Goal: Task Accomplishment & Management: Complete application form

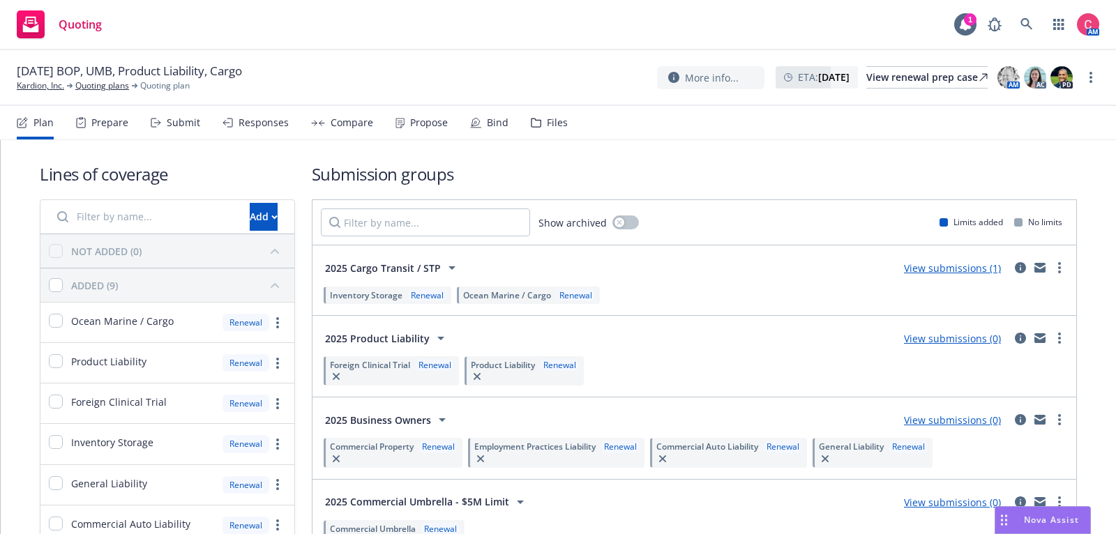
click at [533, 114] on div "Files" at bounding box center [549, 122] width 37 height 33
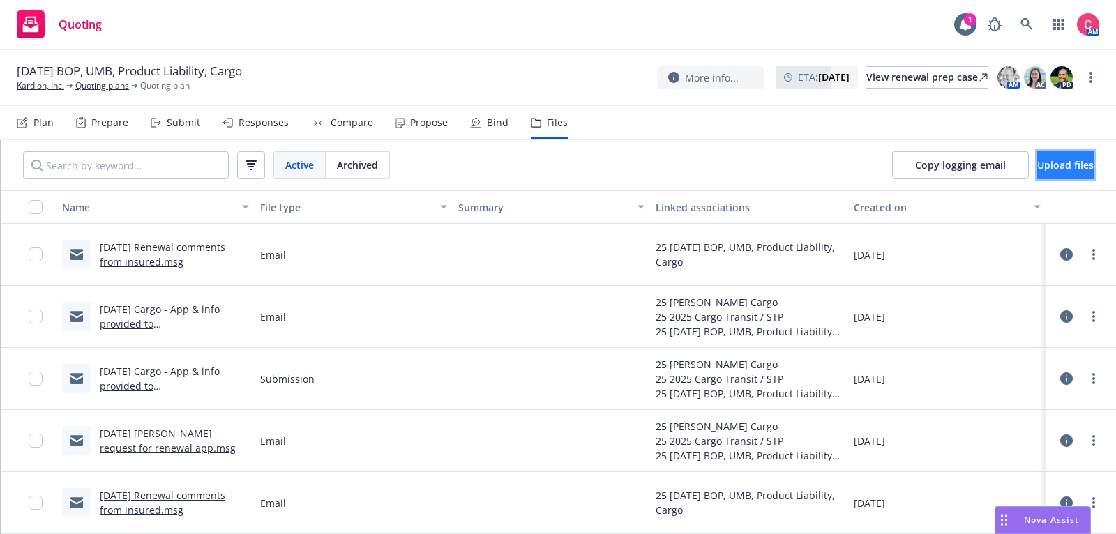
click at [1050, 154] on button "Upload files" at bounding box center [1065, 165] width 56 height 28
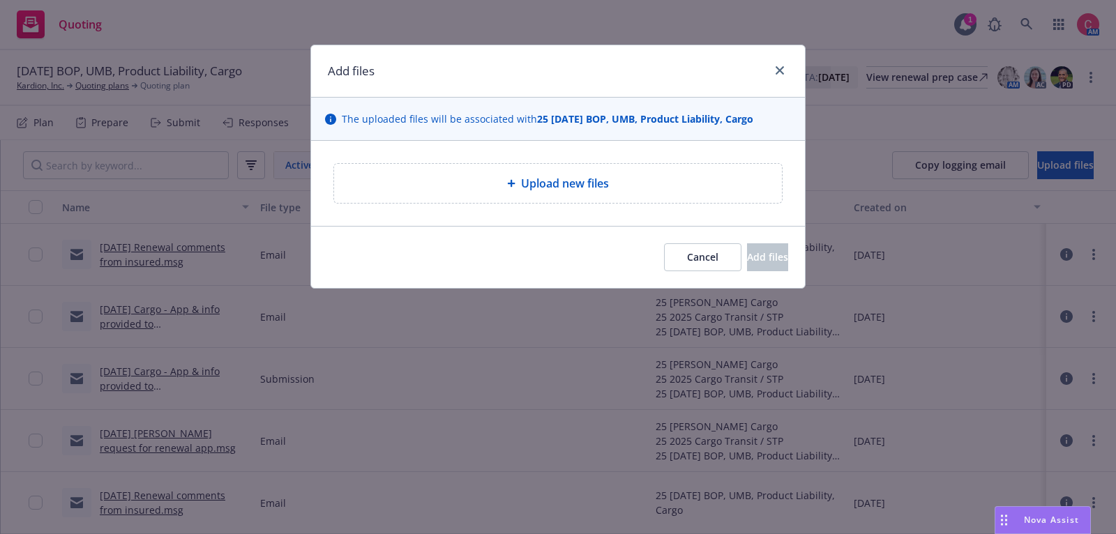
click at [444, 179] on div "Upload new files" at bounding box center [557, 183] width 425 height 17
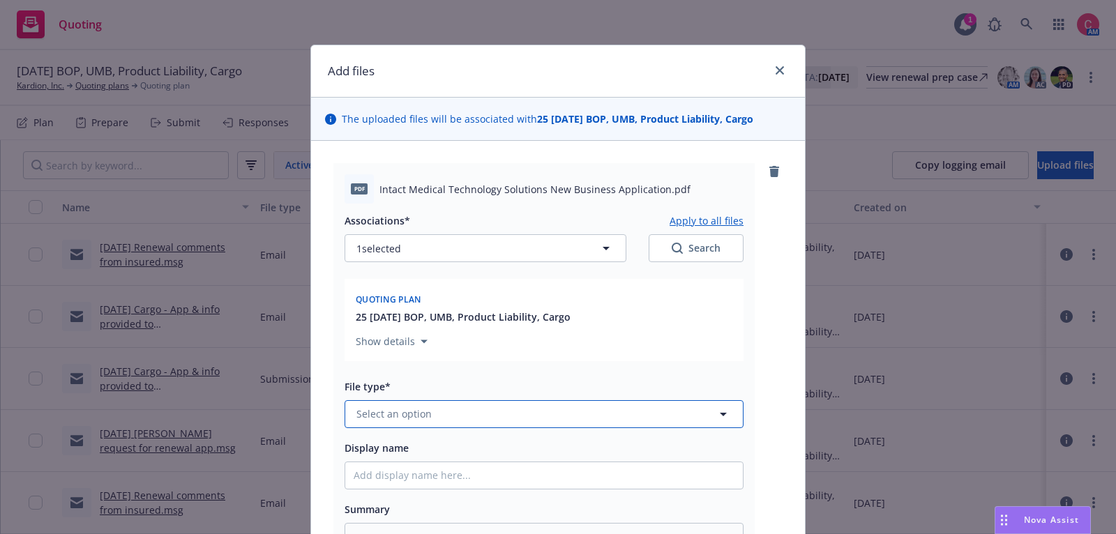
click at [504, 418] on button "Select an option" at bounding box center [544, 414] width 399 height 28
type input "app"
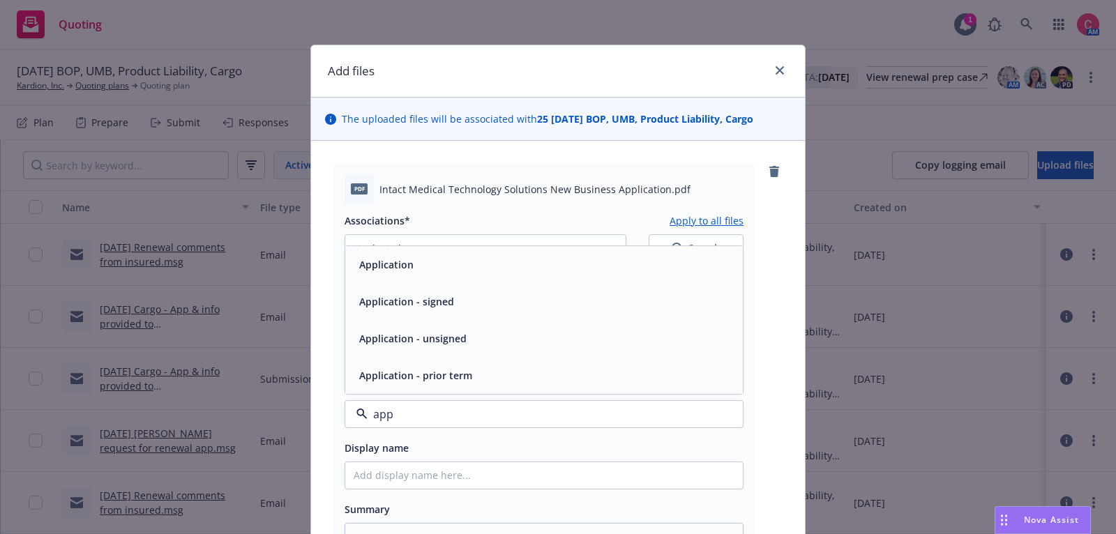
click at [541, 299] on div "Application - signed" at bounding box center [544, 302] width 381 height 20
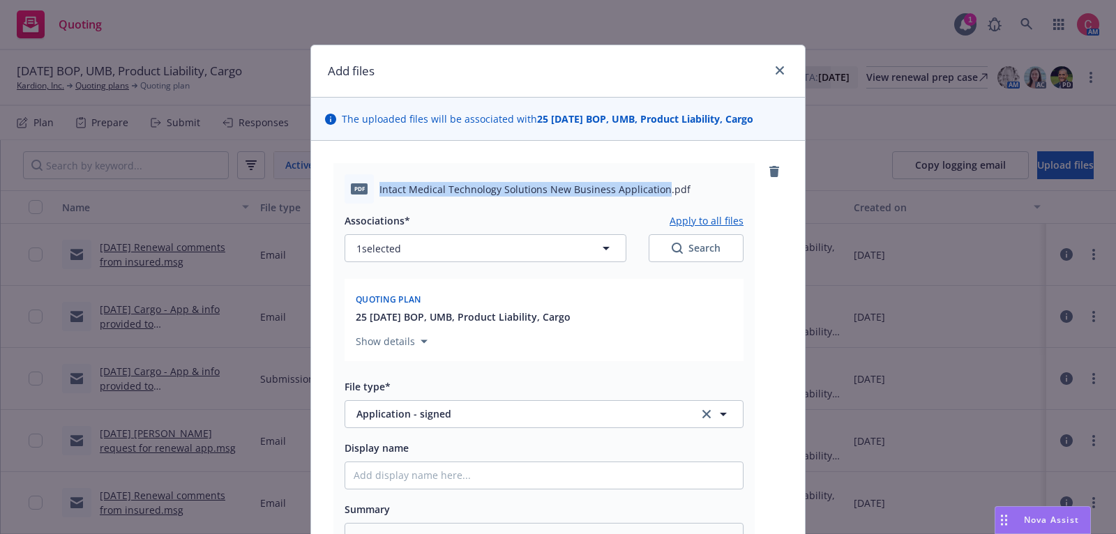
drag, startPoint x: 379, startPoint y: 188, endPoint x: 658, endPoint y: 193, distance: 279.0
click at [658, 193] on span "Intact Medical Technology Solutions New Business Application.pdf" at bounding box center [534, 189] width 311 height 15
copy span "Intact Medical Technology Solutions New Business Application"
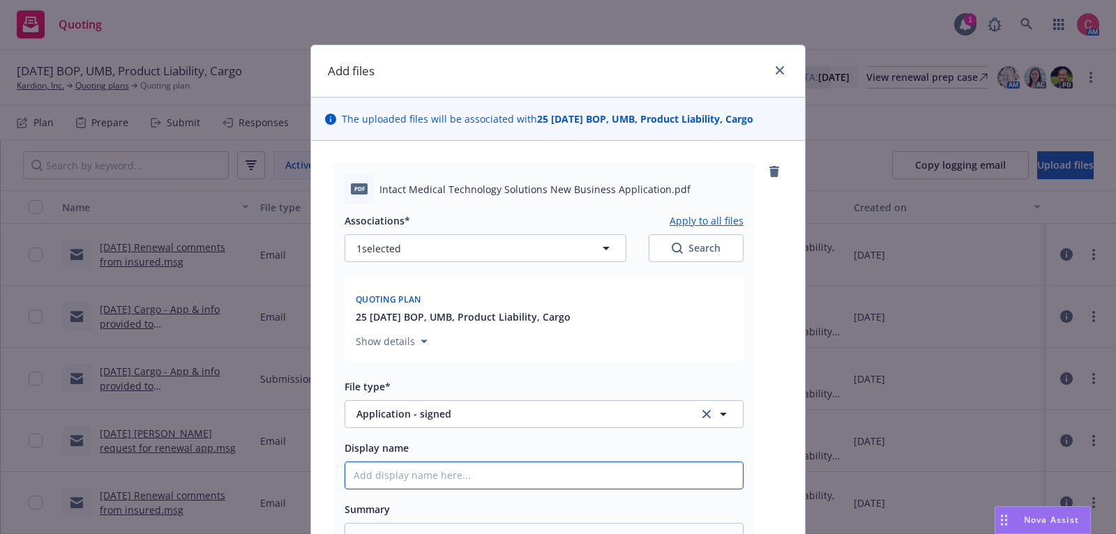
click at [561, 481] on input "Display name" at bounding box center [544, 475] width 398 height 27
type textarea "x"
type input "["
type textarea "x"
type input "[C"
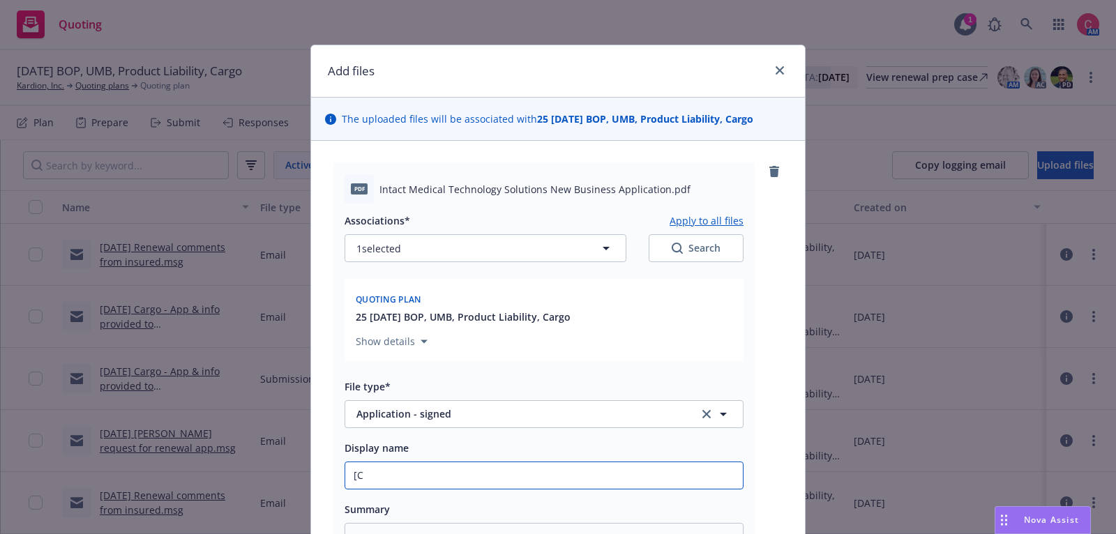
type textarea "x"
type input "[CO"
type textarea "x"
type input "[COM"
type textarea "x"
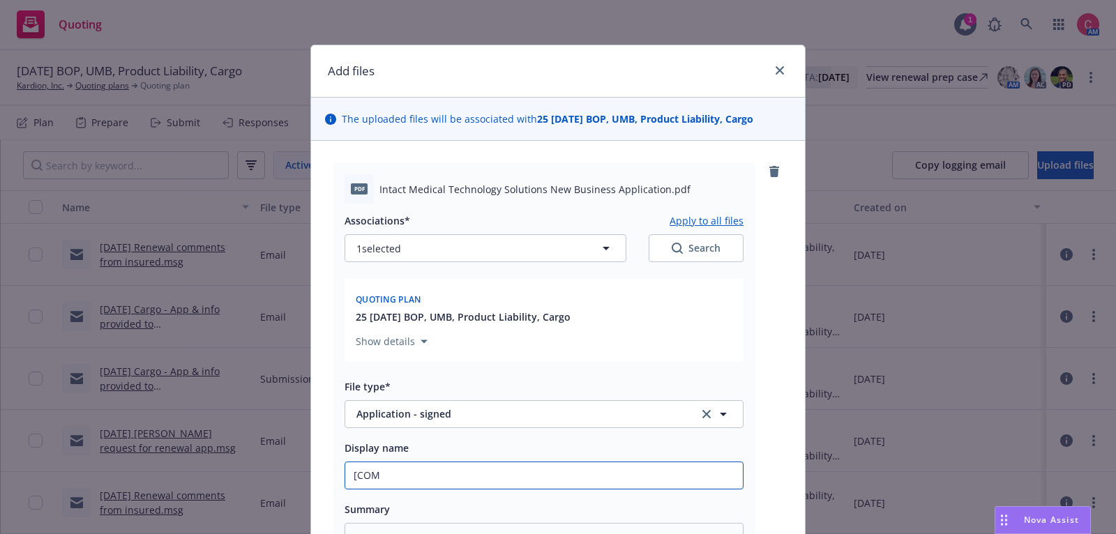
type input "[COMP"
type textarea "x"
type input "[COMPLE"
type textarea "x"
type input "[COMPLETE"
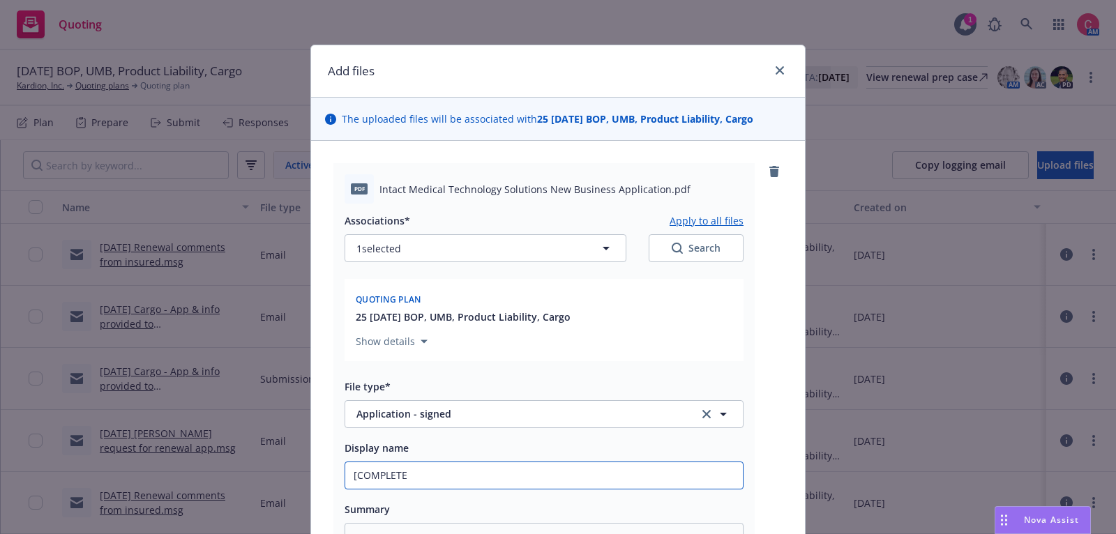
type textarea "x"
type input "[COMPLETED"
type textarea "x"
type input "[COMPLETED]"
type textarea "x"
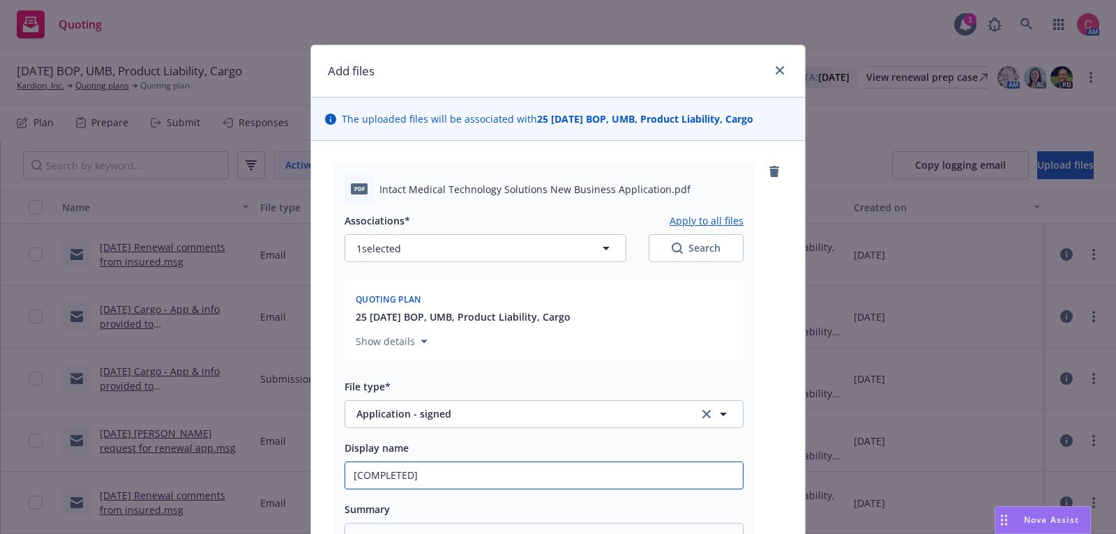
type input "[COMPLETED]"
type textarea "x"
type input "[COMPLETED] 2"
type textarea "x"
type input "[COMPLETED] 25"
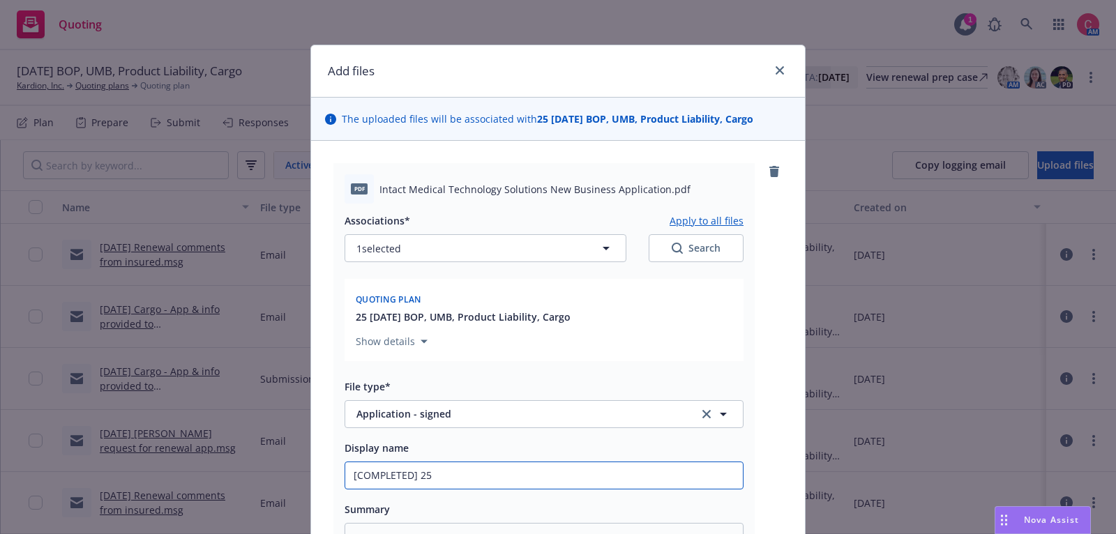
type textarea "x"
type input "[COMPLETED] 25"
paste input "Intact Medical Technology Solutions New Business Application"
type textarea "x"
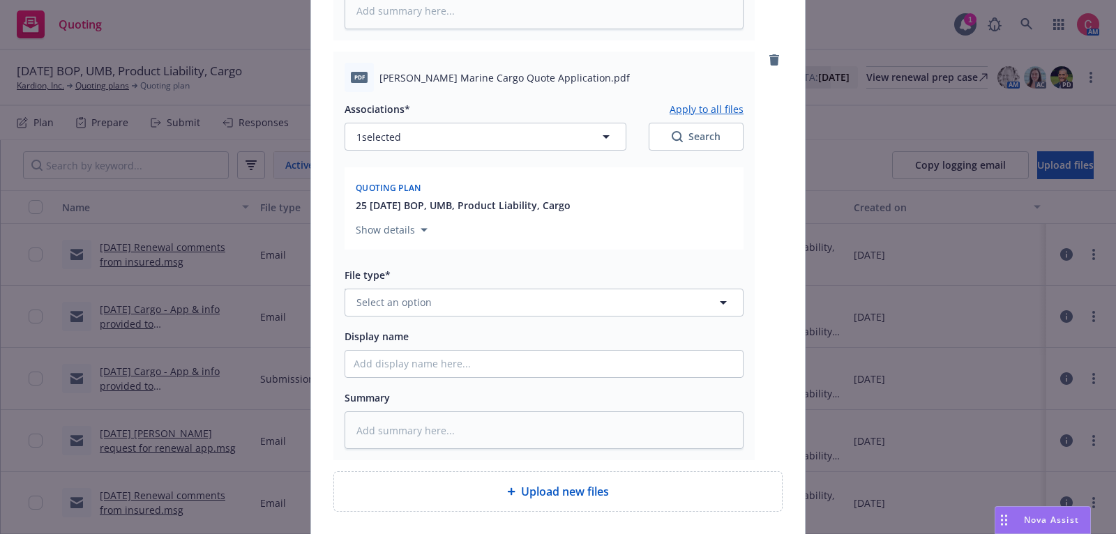
scroll to position [536, 0]
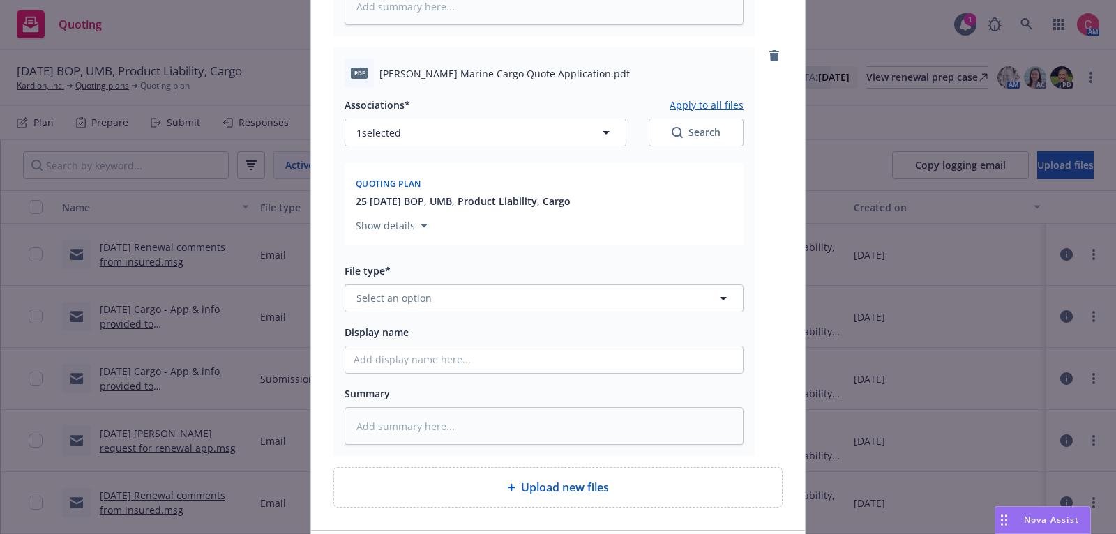
type input "[COMPLETED] 25 Intact Medical Technology Solutions New Business Application"
drag, startPoint x: 380, startPoint y: 69, endPoint x: 554, endPoint y: 66, distance: 174.4
click at [554, 66] on span "[PERSON_NAME] Marine Cargo Quote Application.pdf" at bounding box center [504, 73] width 250 height 15
copy span "[PERSON_NAME] Marine Cargo Quote Application"
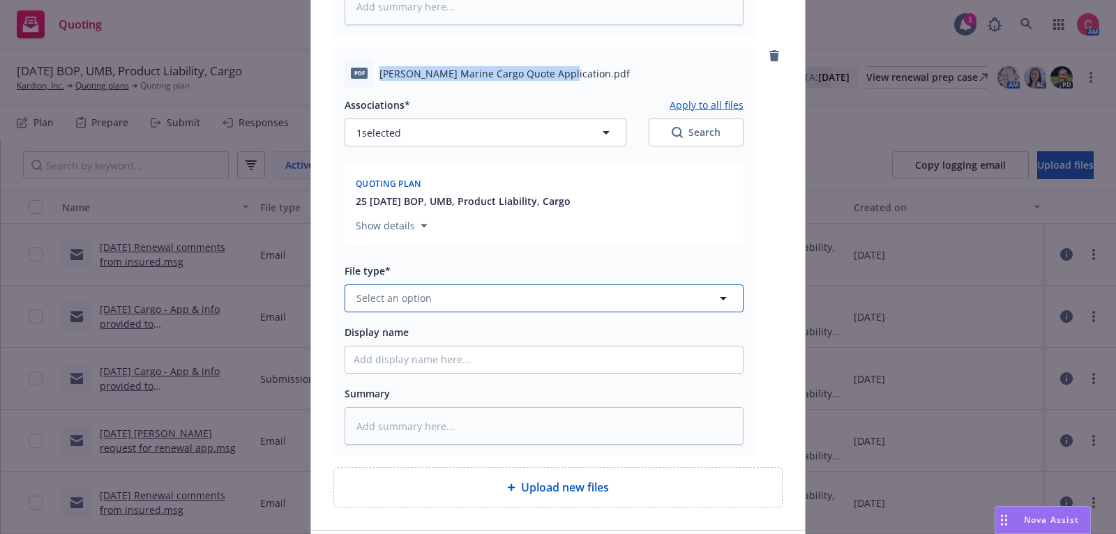
click at [490, 294] on button "Select an option" at bounding box center [544, 299] width 399 height 28
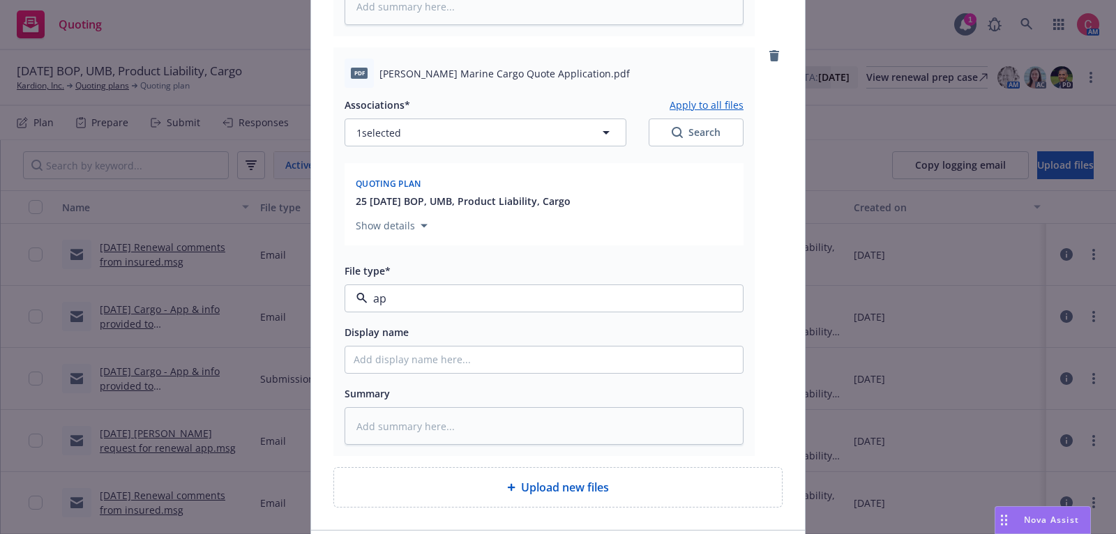
type input "app"
click at [488, 372] on div "Application - signed" at bounding box center [544, 373] width 381 height 20
type textarea "x"
type input "["
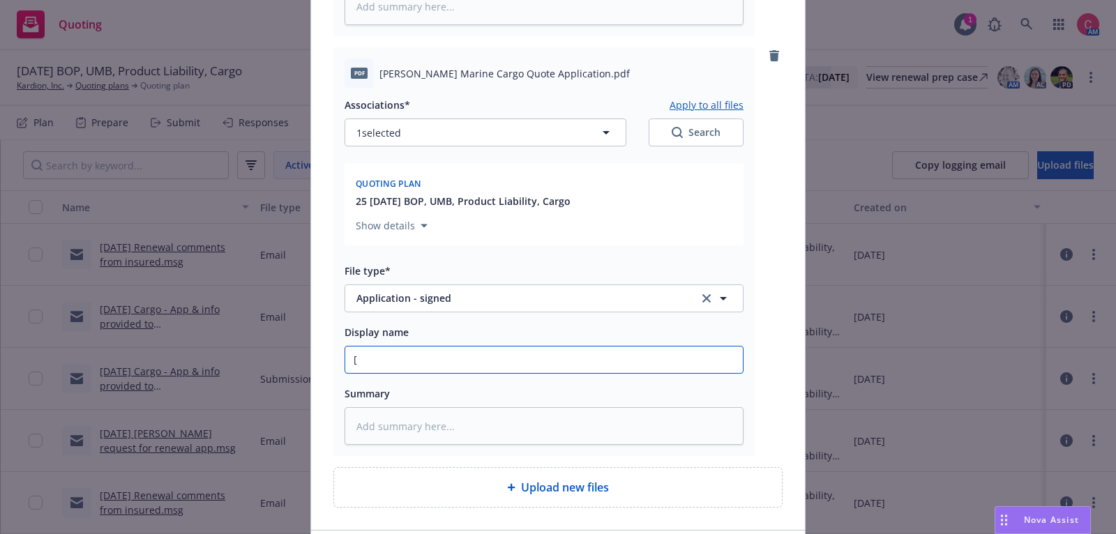
type textarea "x"
type input "[C"
type textarea "x"
type input "[CO"
type textarea "x"
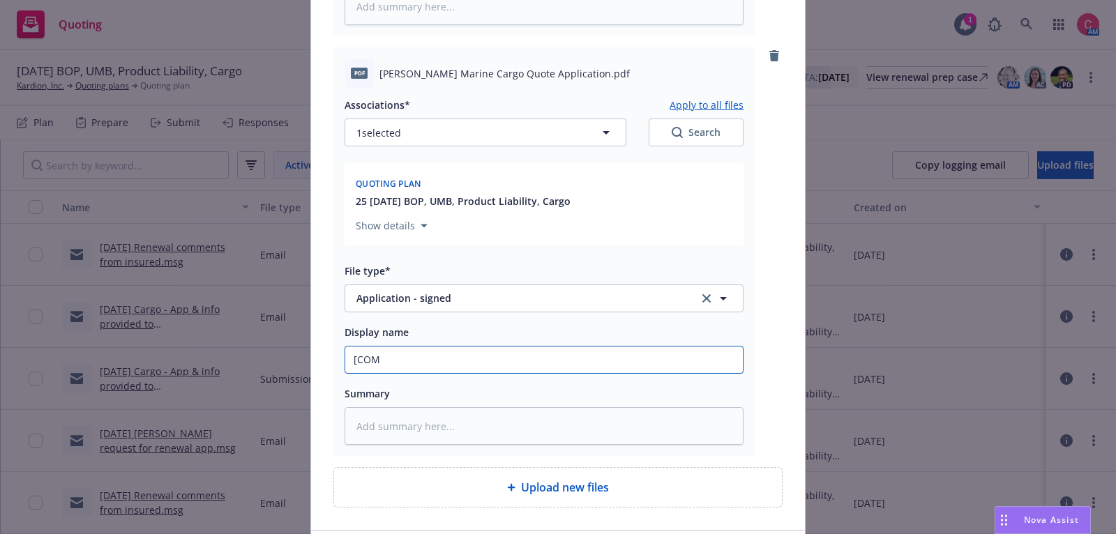
type input "[COMP"
type textarea "x"
type input "[COMPL"
type textarea "x"
type input "[COMPLET"
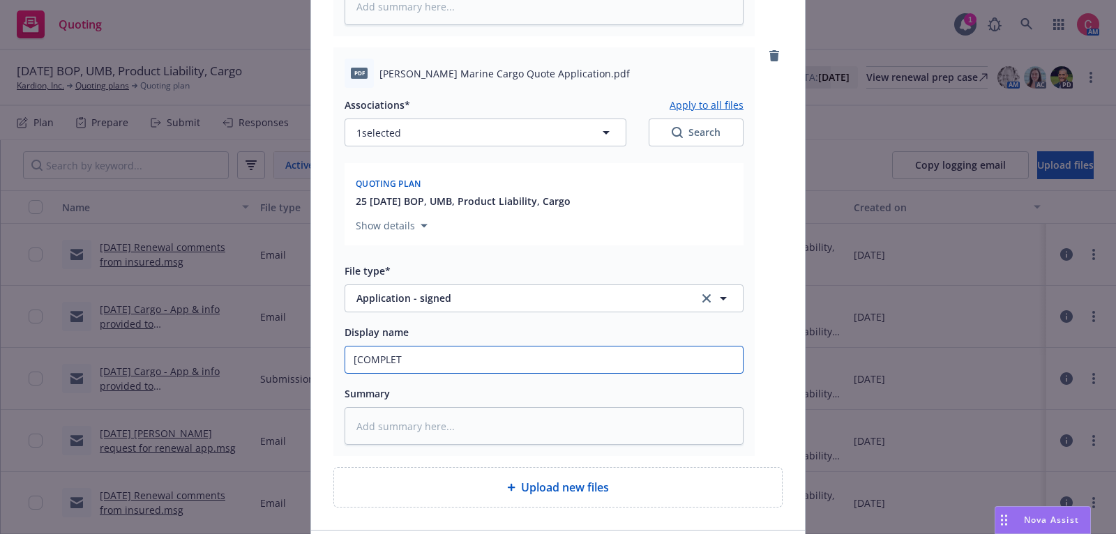
type textarea "x"
type input "[COMPLETE"
type textarea "x"
type input "[COMPLETED"
type textarea "x"
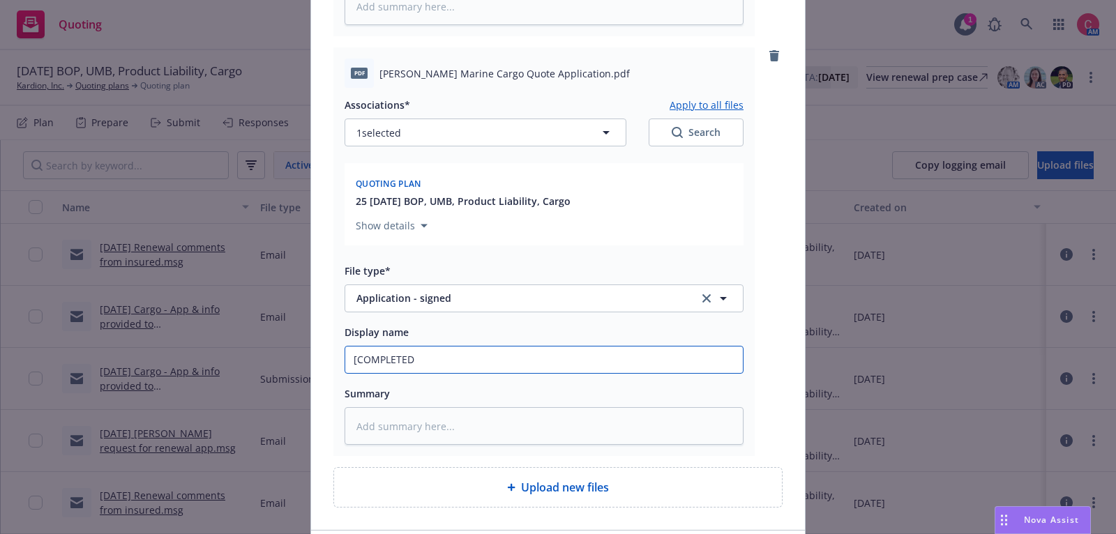
type input "[COMPLETED]"
type textarea "x"
type input "[COMPLETED]"
type textarea "x"
type input "[COMPLETED] 25"
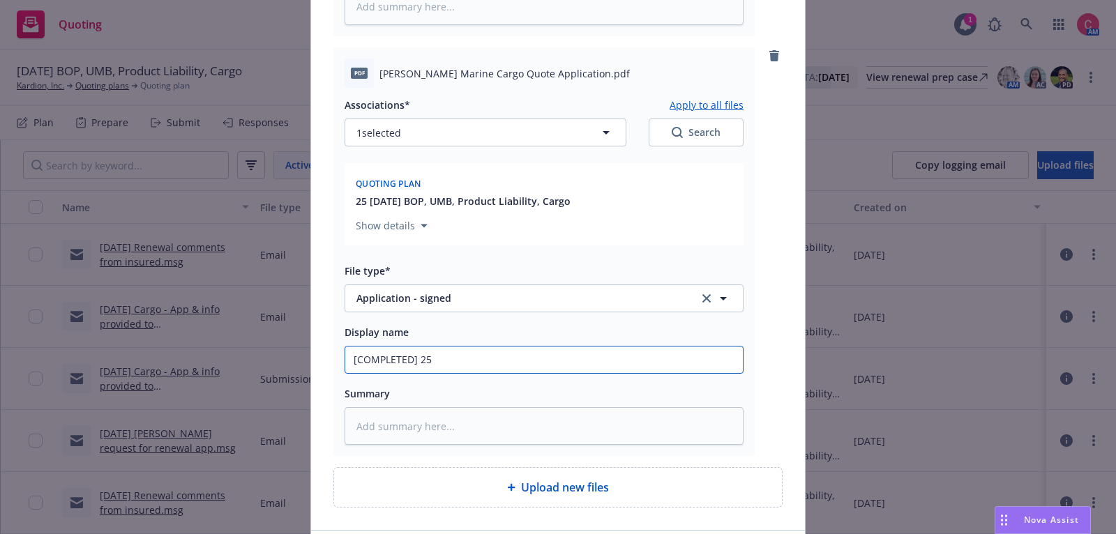
type textarea "x"
type input "[COMPLETED] 25"
paste input "[PERSON_NAME] Marine Cargo Quote Application"
type textarea "x"
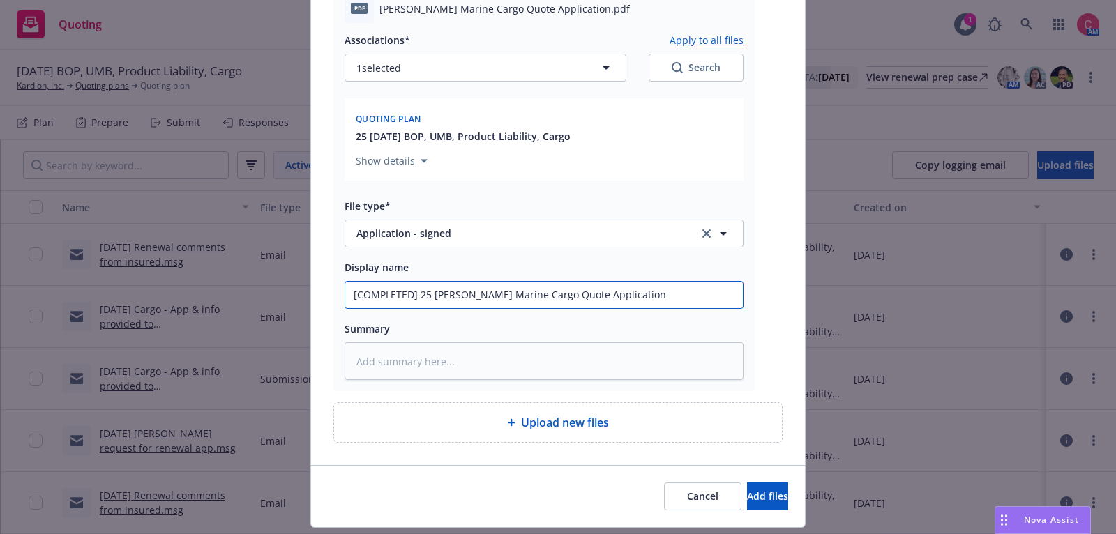
scroll to position [637, 0]
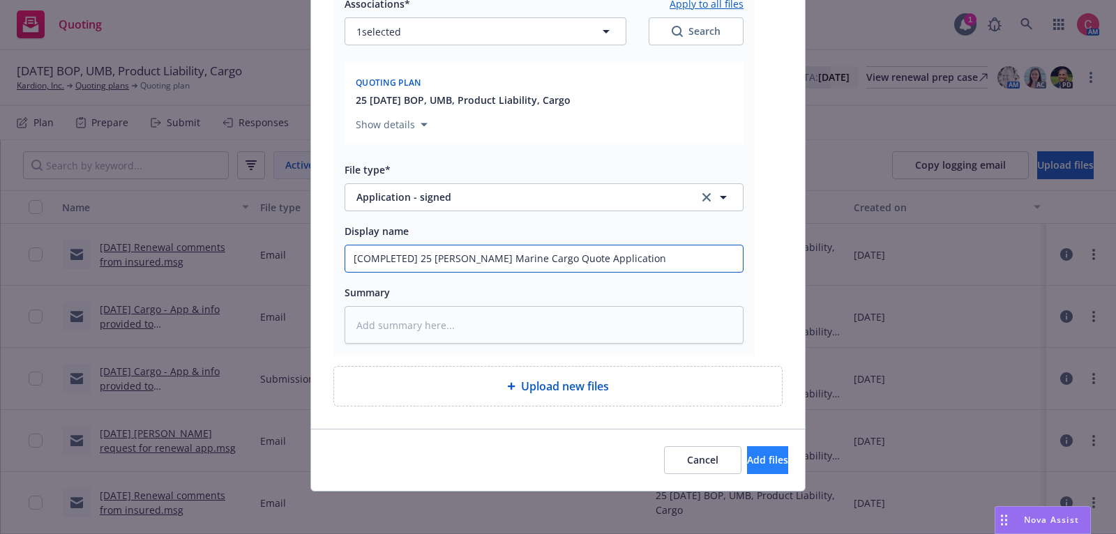
type input "[COMPLETED] 25 [PERSON_NAME] Marine Cargo Quote Application"
click at [759, 447] on button "Add files" at bounding box center [767, 460] width 41 height 28
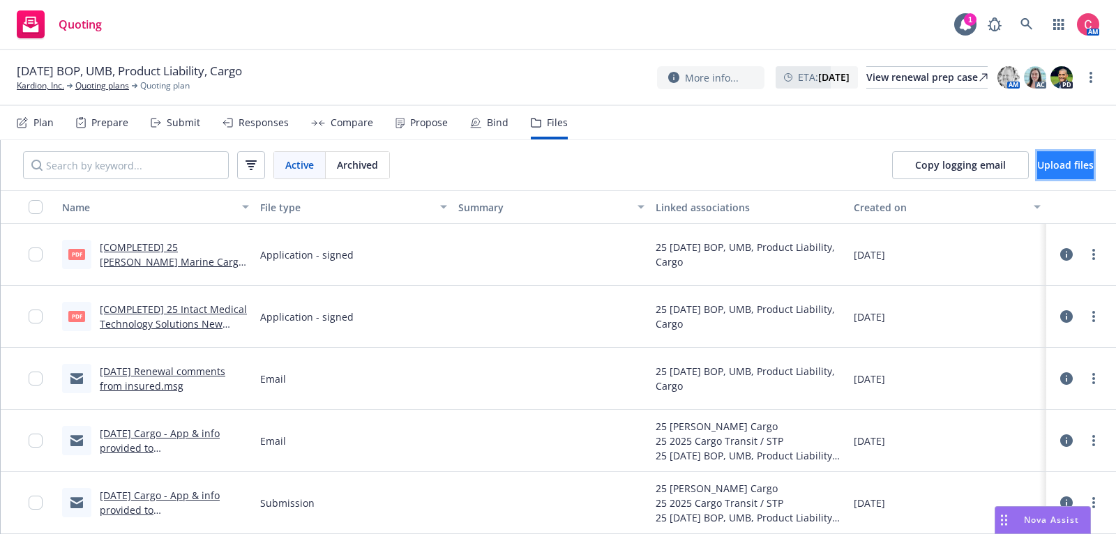
click at [1064, 177] on button "Upload files" at bounding box center [1065, 165] width 56 height 28
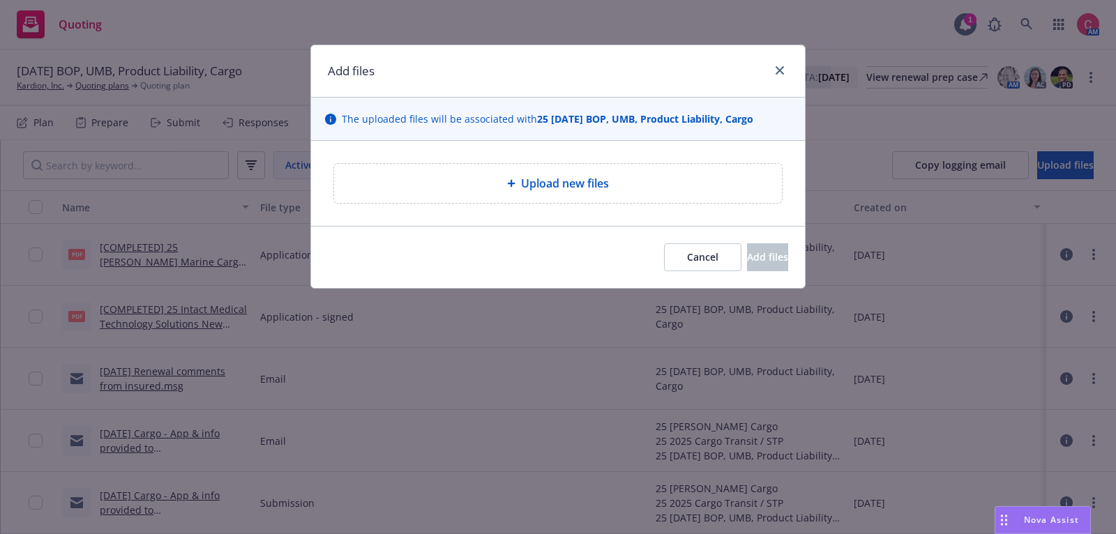
click at [359, 191] on div "Upload new files" at bounding box center [558, 183] width 448 height 39
type textarea "x"
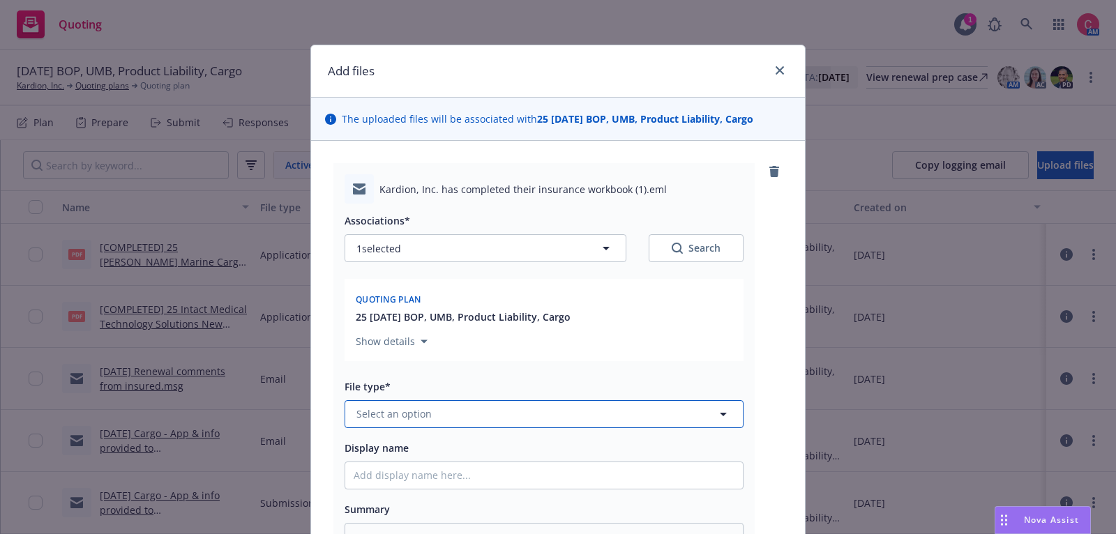
click at [538, 415] on button "Select an option" at bounding box center [544, 414] width 399 height 28
type input "work"
click at [563, 338] on div "Workbook" at bounding box center [544, 338] width 381 height 20
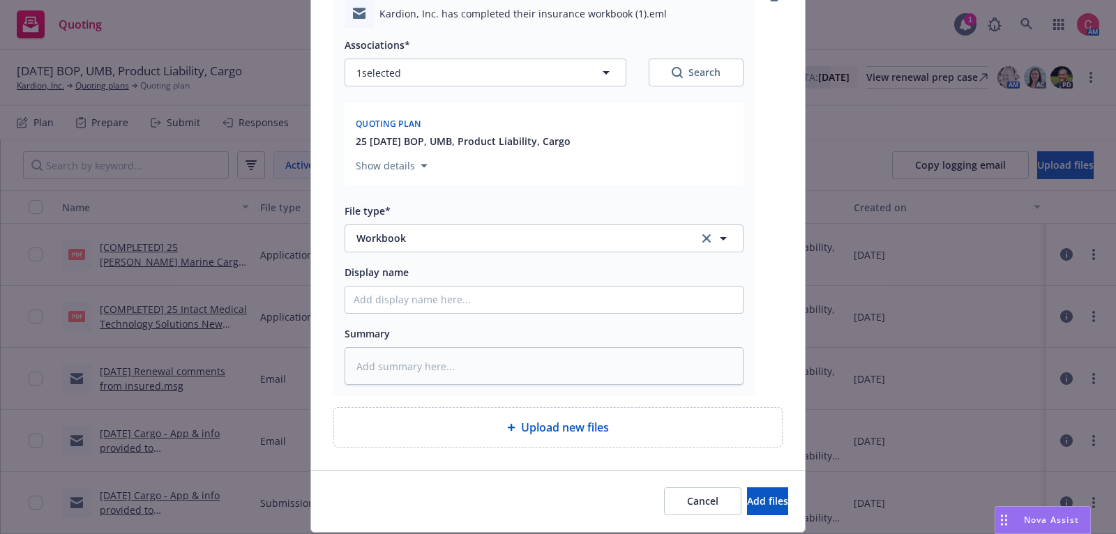
scroll to position [179, 0]
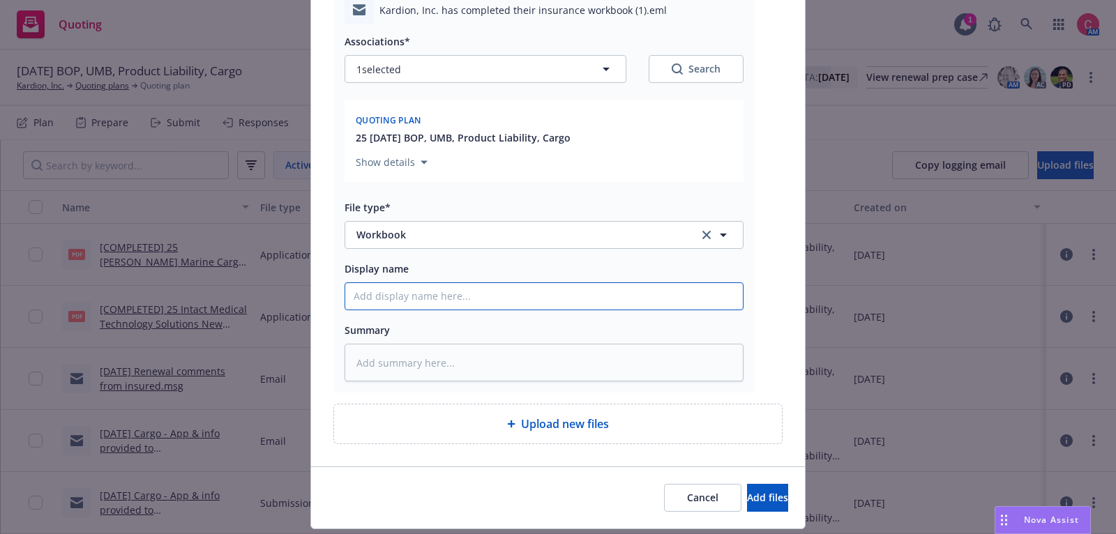
click at [576, 299] on input "Display name" at bounding box center [544, 296] width 398 height 27
type textarea "x"
type input "["
type textarea "x"
type input "[C"
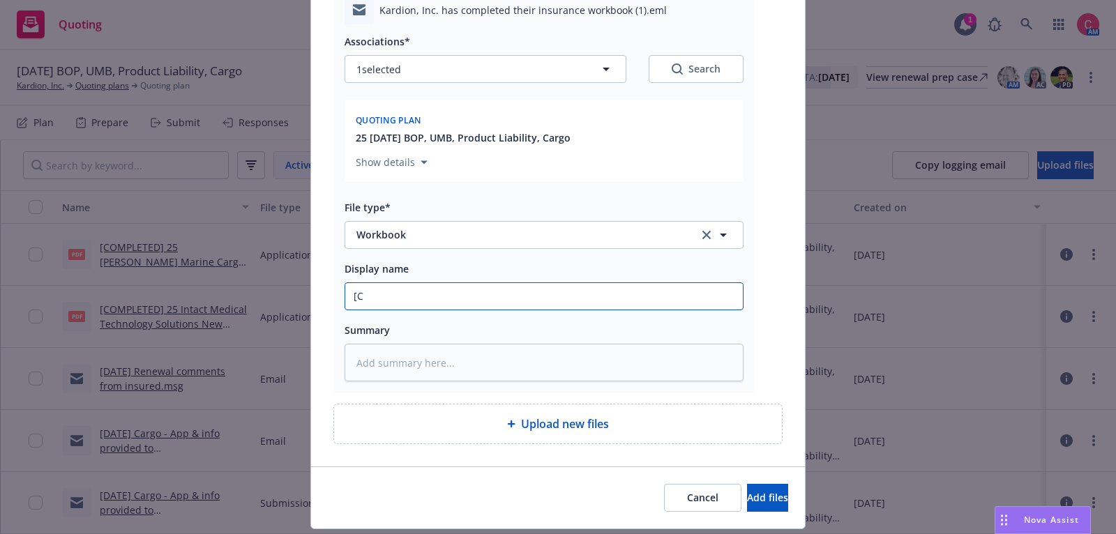
type textarea "x"
type input "[CO"
type textarea "x"
type input "[COM"
type textarea "x"
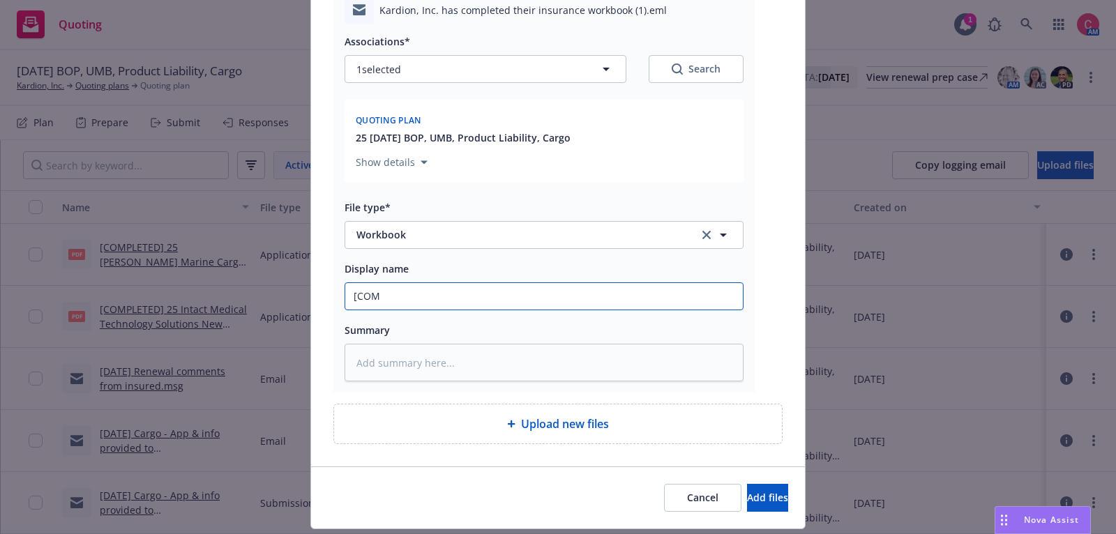
type input "[COMP"
type textarea "x"
type input "[COMPL"
type textarea "x"
type input "[COMPLE"
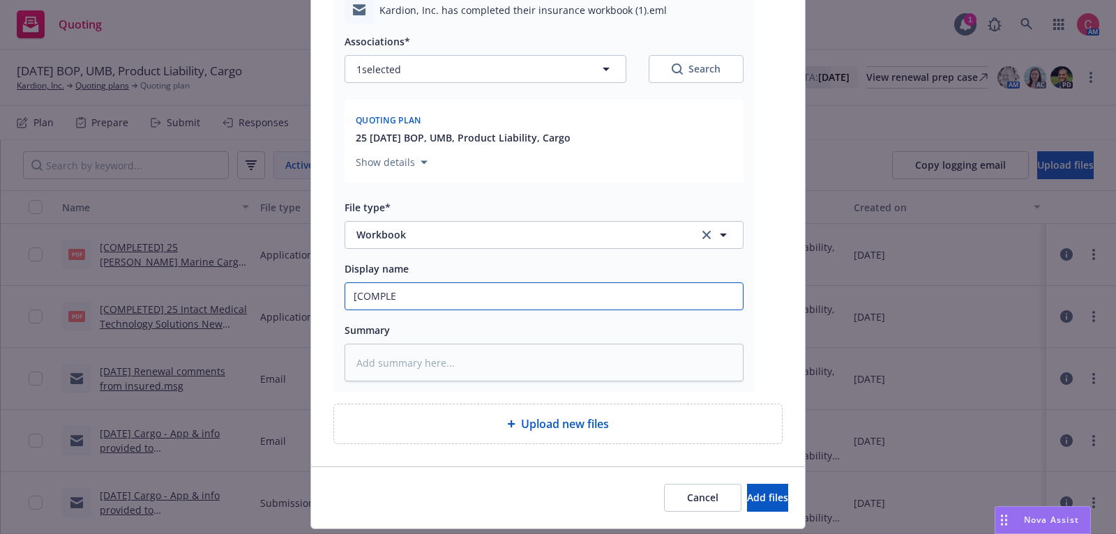
type textarea "x"
type input "[COMPLET"
type textarea "x"
type input "[COMPLETD"
type textarea "x"
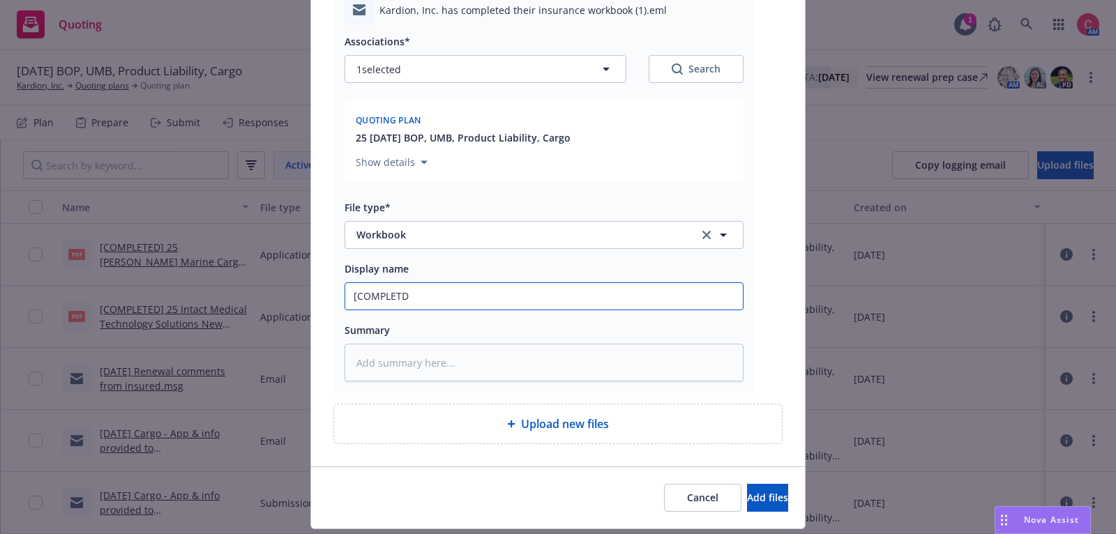
type input "[COMPLET"
type textarea "x"
type input "[COMPLETE"
type textarea "x"
type input "[COMPLETED"
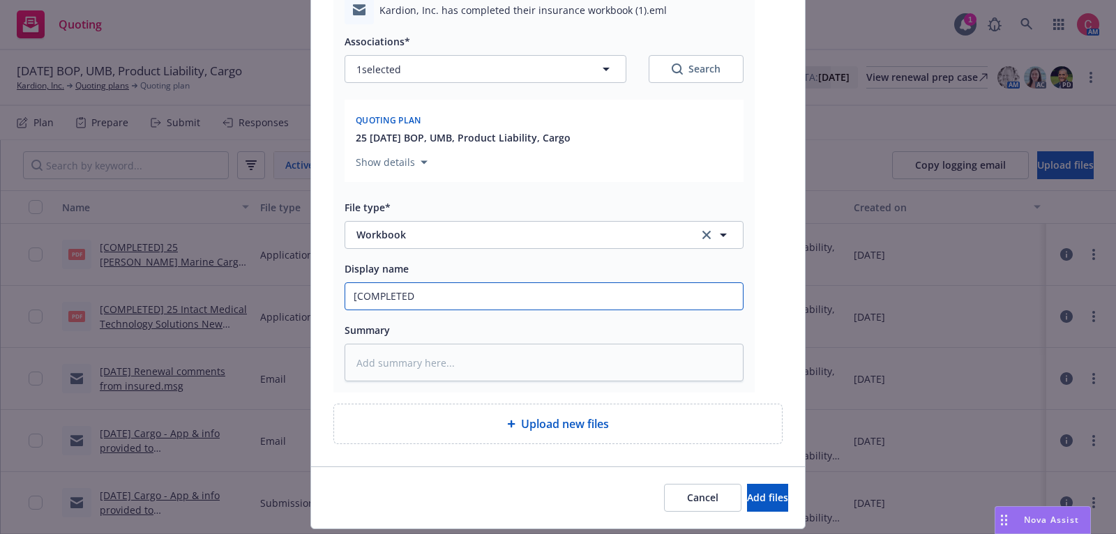
type textarea "x"
type input "[COMPLETED]"
type textarea "x"
type input "[COMPLETED]"
type textarea "x"
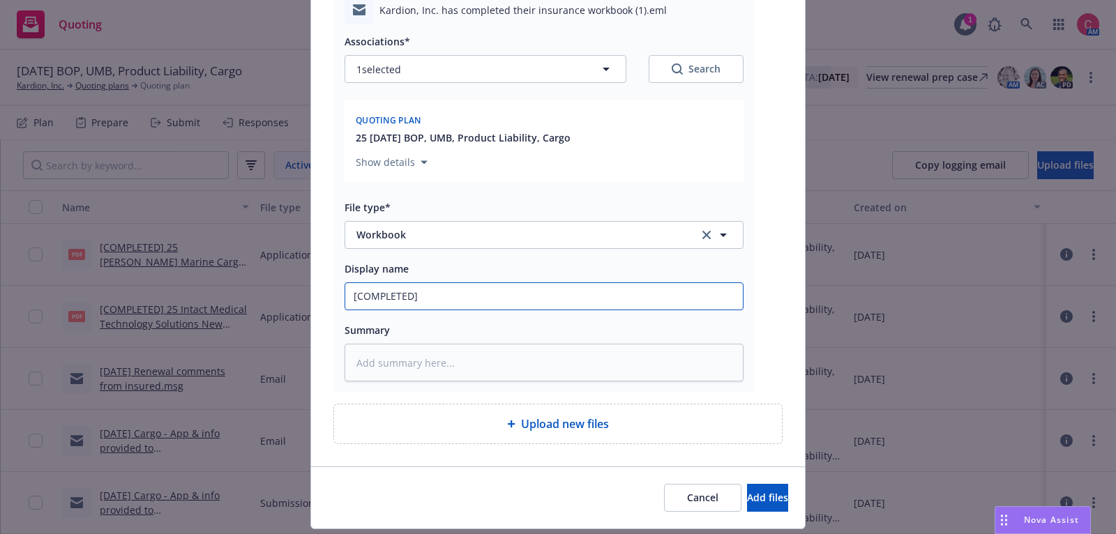
type input "[COMPLETED] 2"
type textarea "x"
type input "[COMPLETED] 25"
type textarea "x"
type input "[COMPLETED] 25"
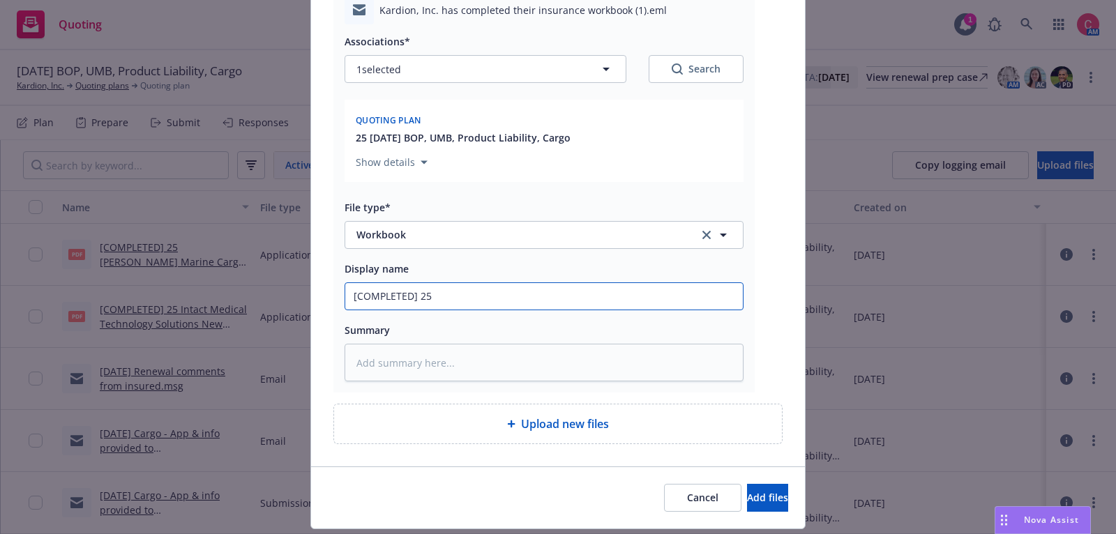
type textarea "x"
type input "[COMPLETED] 25 I"
type textarea "x"
type input "[COMPLETED] 25 In"
type textarea "x"
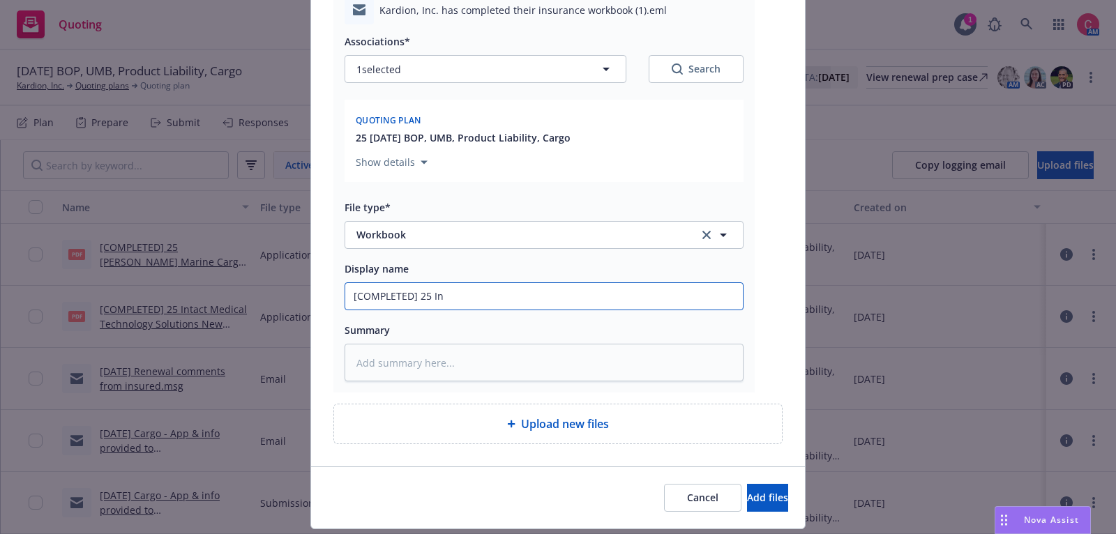
type input "[COMPLETED] 25 Ind"
type textarea "x"
type input "[COMPLETED] 25 Indi"
type textarea "x"
type input "[COMPLETED] 25 Indio"
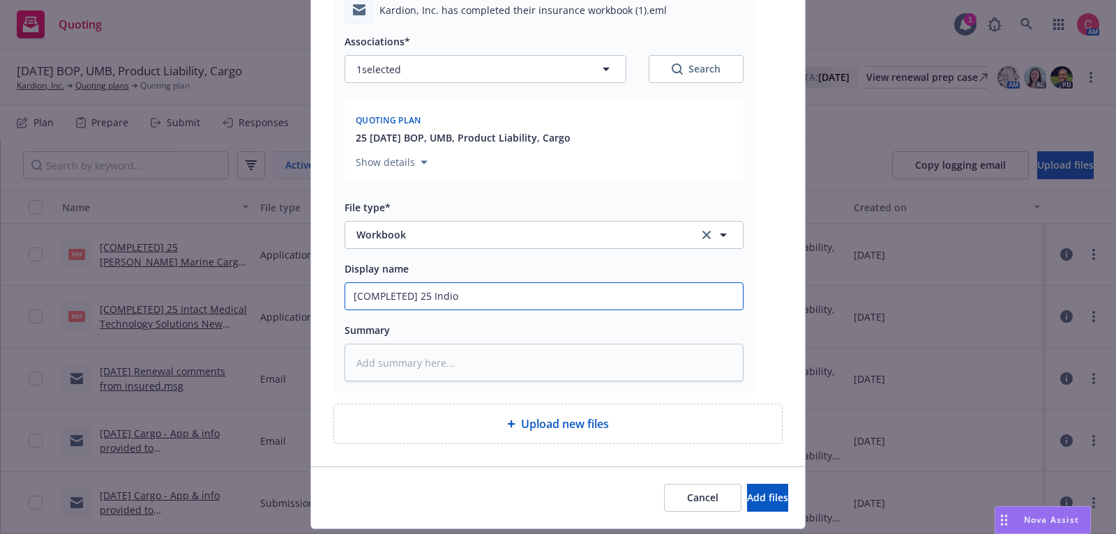
type textarea "x"
type input "[COMPLETED] 25 Indio"
type textarea "x"
type input "[COMPLETED] 25 Indio W"
type textarea "x"
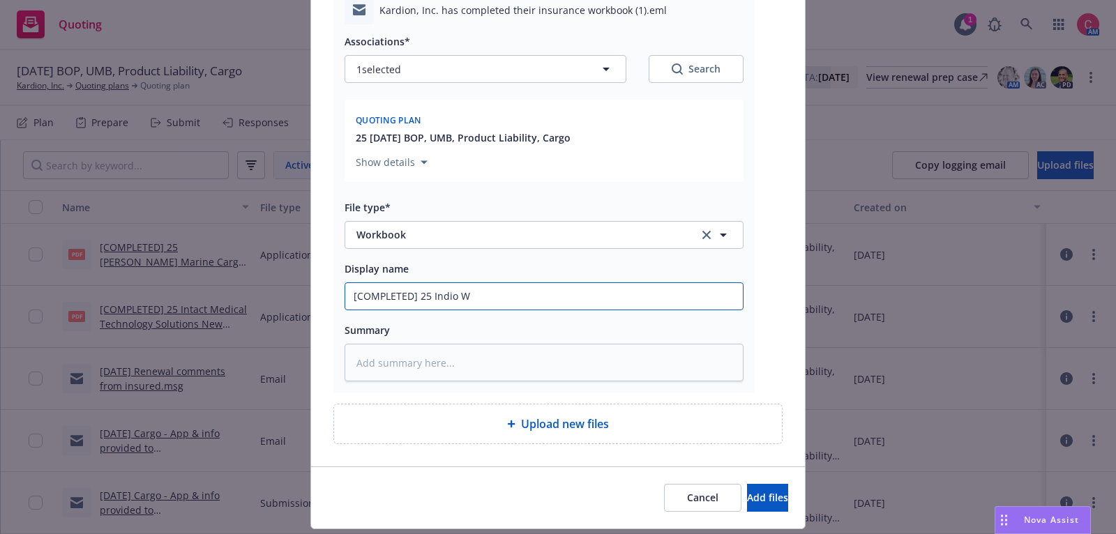
type input "[COMPLETED] 25 Indio Wo"
type textarea "x"
type input "[COMPLETED] 25 Indio Wor"
type textarea "x"
type input "[COMPLETED] 25 Indio Work"
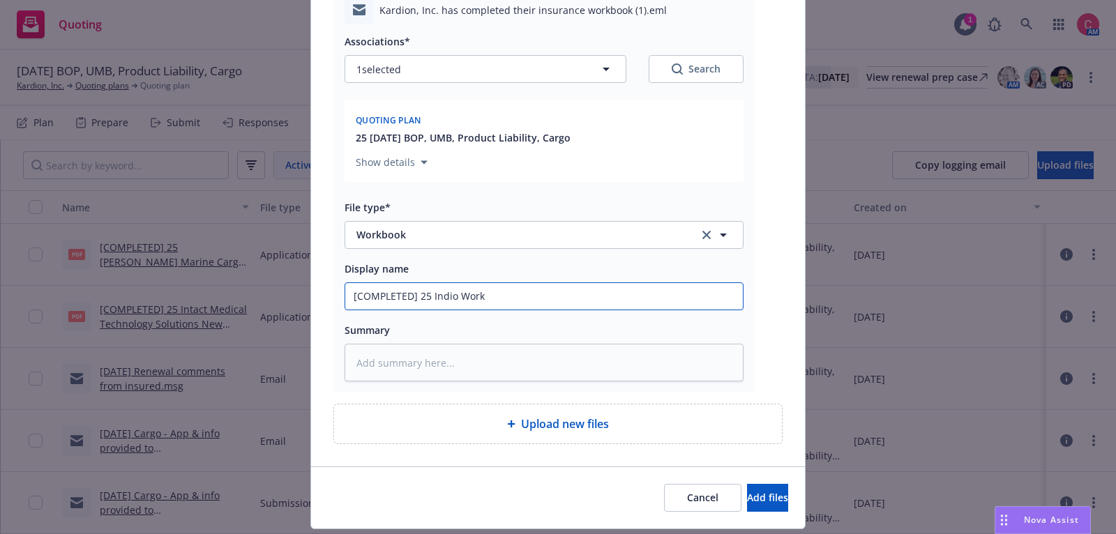
type textarea "x"
type input "[COMPLETED] 25 Indio Workb"
type textarea "x"
type input "[COMPLETED] 25 Indio Workbo"
type textarea "x"
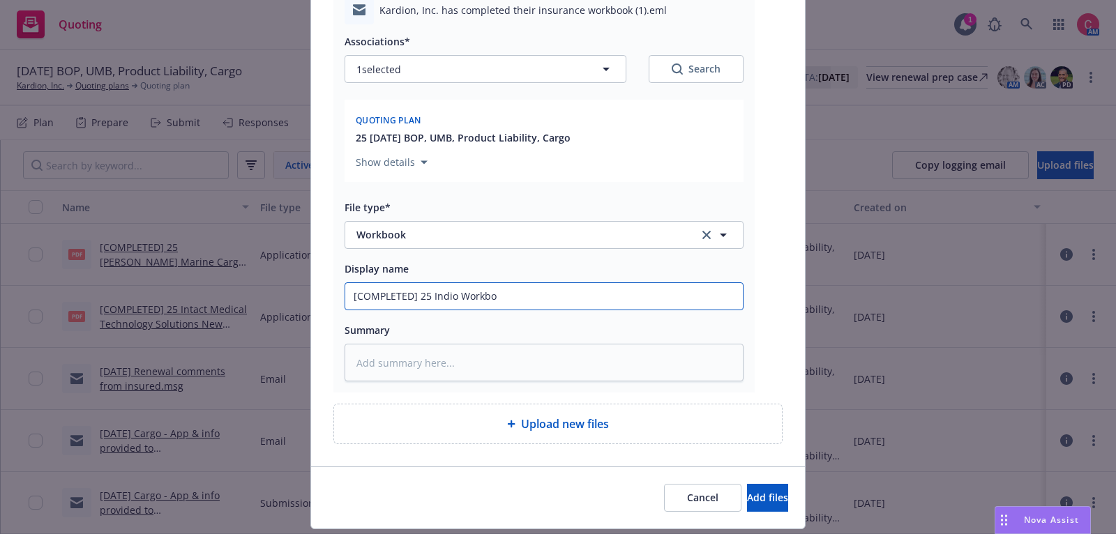
type input "[COMPLETED] 25 Indio Workboo"
type textarea "x"
type input "[COMPLETED] 25 Indio Workbook"
click at [762, 499] on span "Add files" at bounding box center [767, 497] width 41 height 13
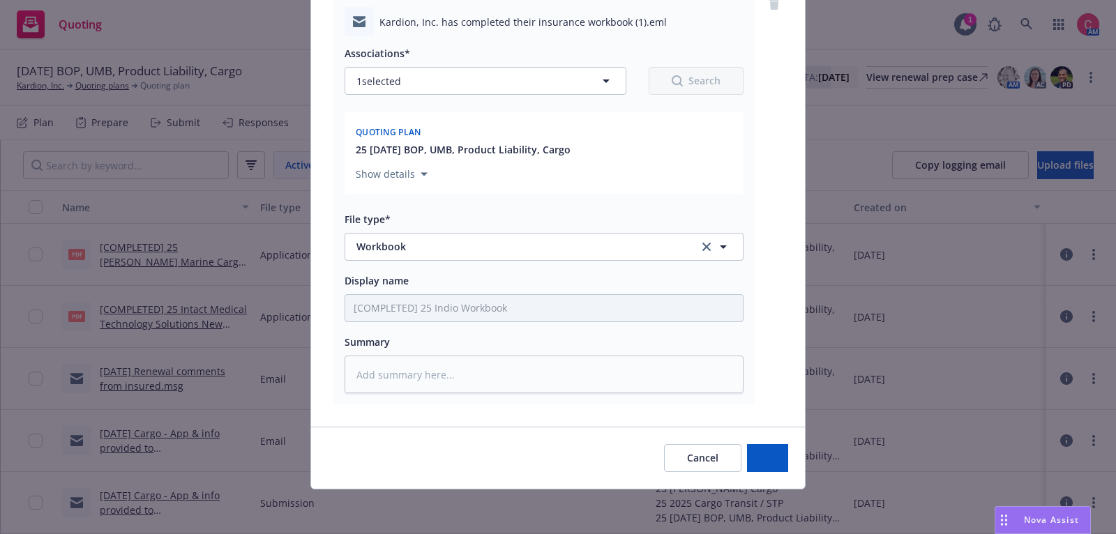
scroll to position [165, 0]
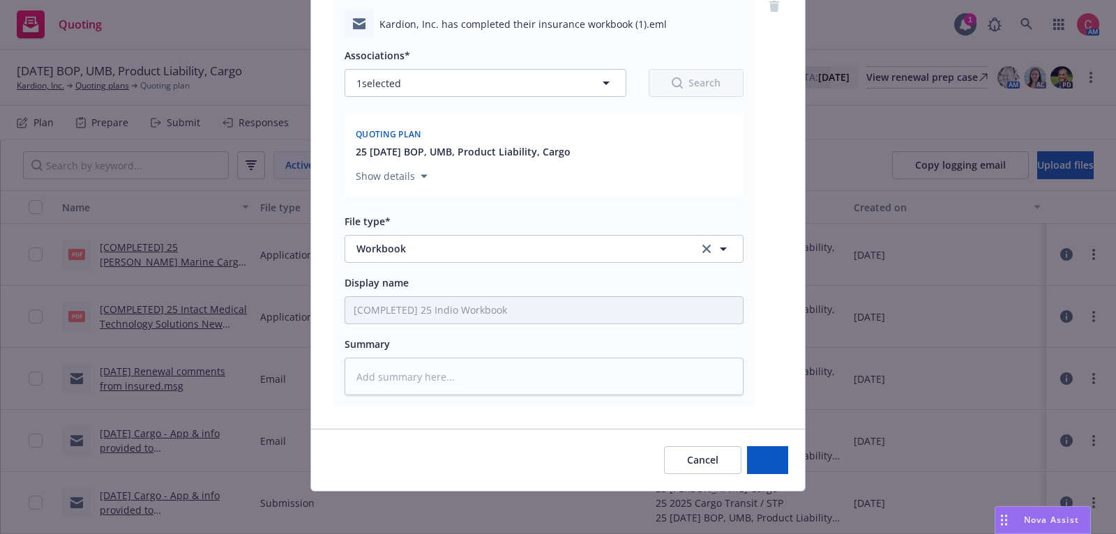
type textarea "x"
